Goal: Task Accomplishment & Management: Complete application form

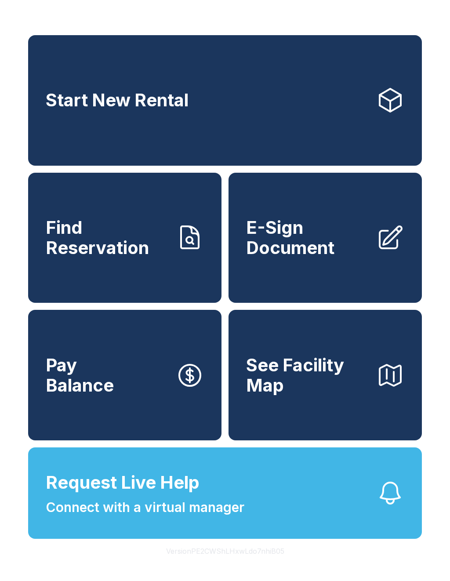
click at [342, 256] on span "E-Sign Document" at bounding box center [307, 238] width 123 height 40
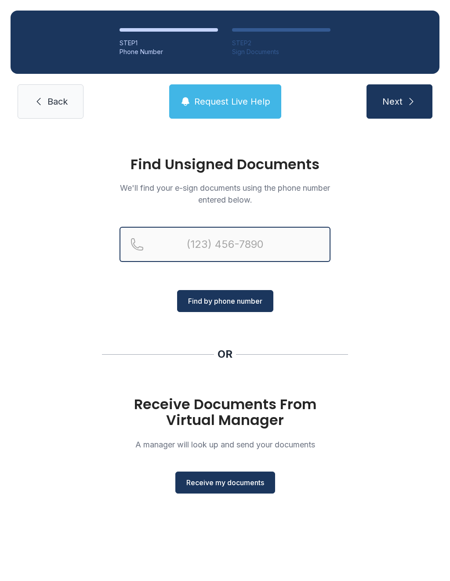
click at [204, 249] on input "Reservation phone number" at bounding box center [225, 244] width 211 height 35
type input "("
click at [63, 96] on span "Back" at bounding box center [57, 101] width 20 height 12
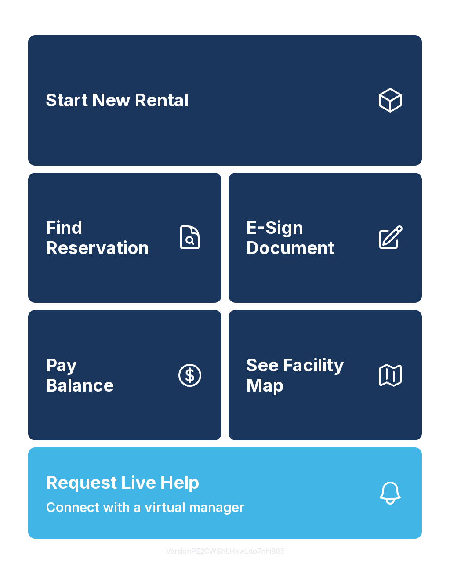
click at [326, 250] on span "E-Sign Document" at bounding box center [307, 238] width 123 height 40
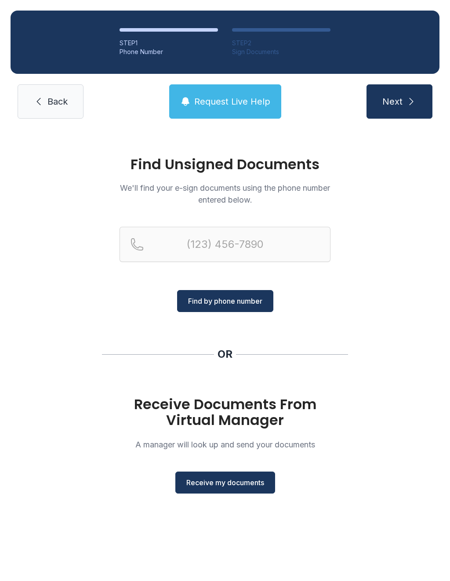
click at [229, 479] on span "Receive my documents" at bounding box center [225, 483] width 78 height 11
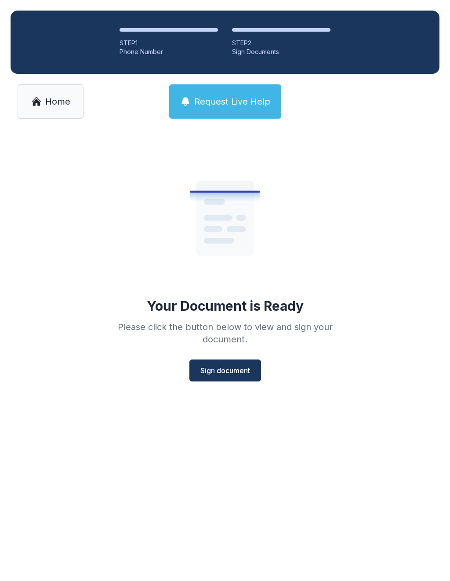
click at [225, 372] on span "Sign document" at bounding box center [226, 370] width 50 height 11
click at [219, 368] on span "Sign document" at bounding box center [226, 370] width 50 height 11
click at [231, 100] on span "Request Live Help" at bounding box center [232, 101] width 76 height 12
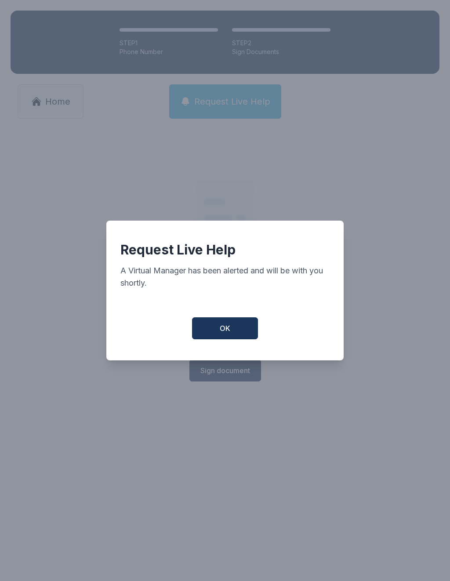
click at [167, 458] on div "Request Live Help A Virtual Manager has been alerted and will be with you short…" at bounding box center [225, 290] width 450 height 581
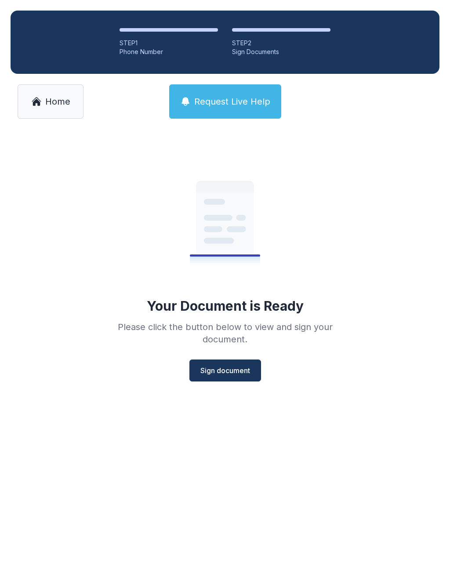
click at [229, 362] on button "Sign document" at bounding box center [226, 371] width 72 height 22
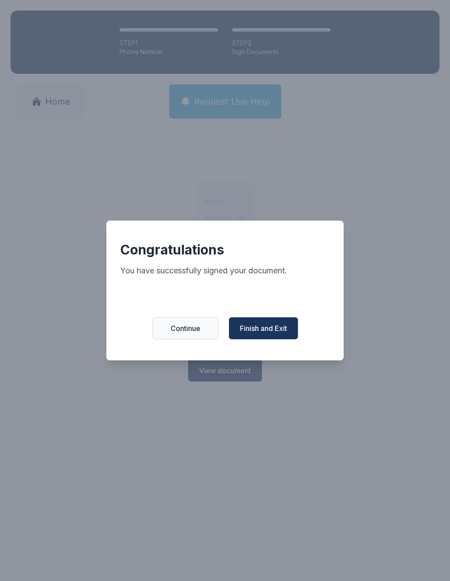
click at [275, 328] on span "Finish and Exit" at bounding box center [263, 328] width 47 height 11
